Goal: Contribute content: Contribute content

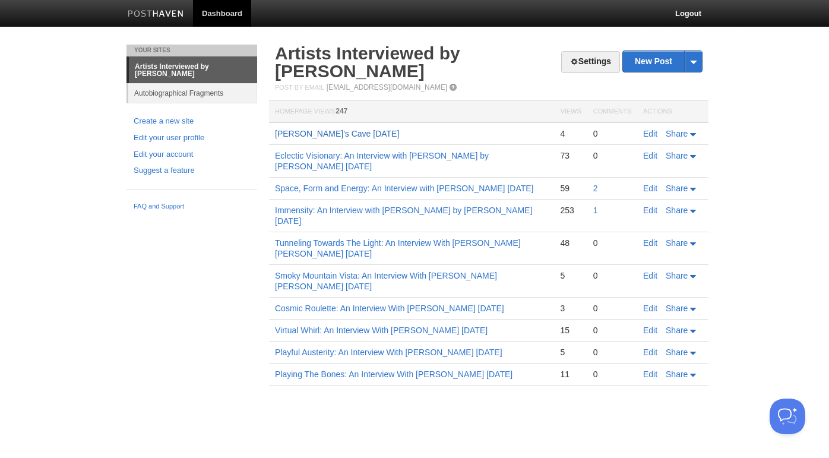
click at [303, 131] on link "[PERSON_NAME]'s Cave [DATE]" at bounding box center [337, 133] width 124 height 9
click at [676, 14] on link "Logout" at bounding box center [688, 13] width 44 height 27
click at [289, 132] on link "[PERSON_NAME]'s Cave [DATE]" at bounding box center [337, 133] width 124 height 9
click at [689, 15] on link "Logout" at bounding box center [688, 13] width 44 height 27
click at [649, 134] on link "Edit" at bounding box center [650, 133] width 14 height 9
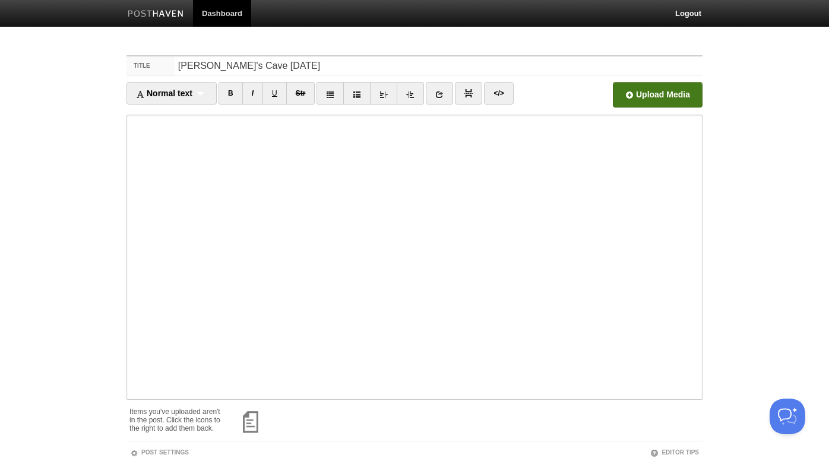
click at [642, 93] on input "file" at bounding box center [299, 98] width 899 height 61
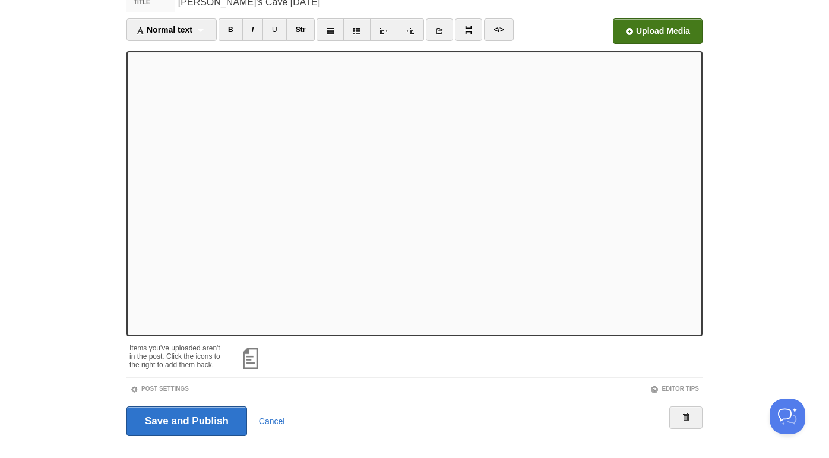
scroll to position [84, 0]
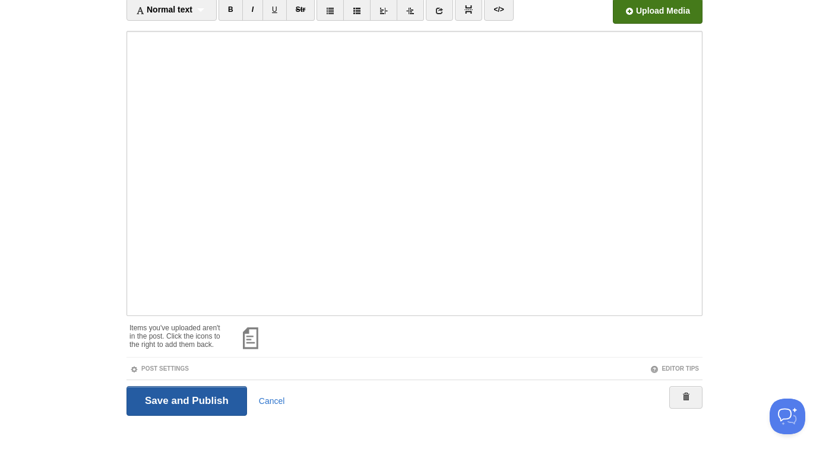
click at [208, 403] on input "Save and Publish" at bounding box center [186, 401] width 121 height 30
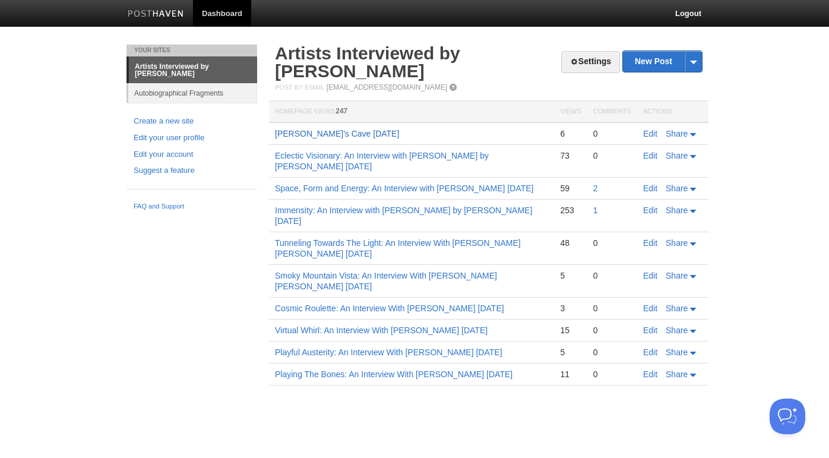
click at [284, 135] on link "[PERSON_NAME]'s Cave [DATE]" at bounding box center [337, 133] width 124 height 9
click at [692, 10] on link "Logout" at bounding box center [688, 13] width 44 height 27
